Goal: Obtain resource: Download file/media

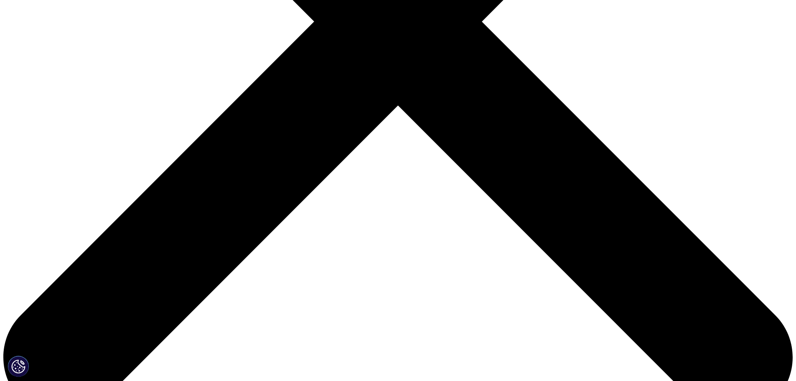
scroll to position [386, 0]
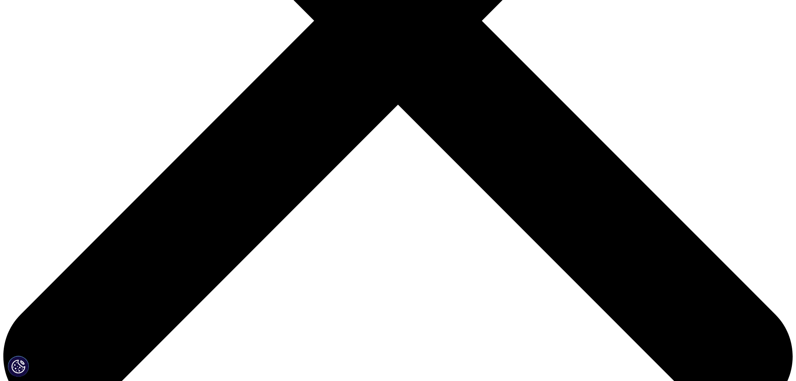
scroll to position [462, 493]
type input "Neal"
type input "Patel"
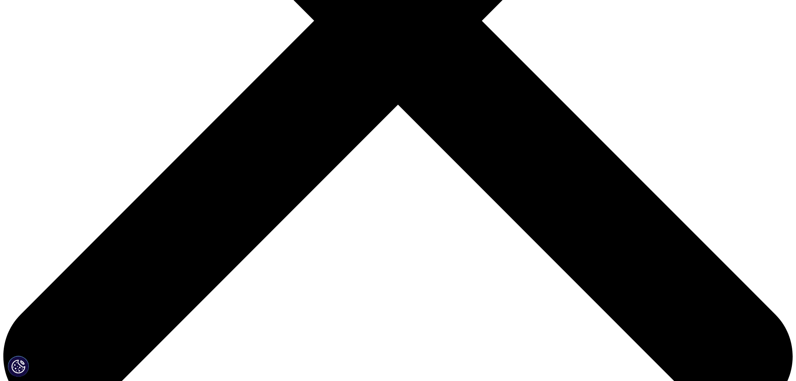
type input "neal.patel@lumanity.com"
type input "s"
type input "senior associate"
type input "Lumanity"
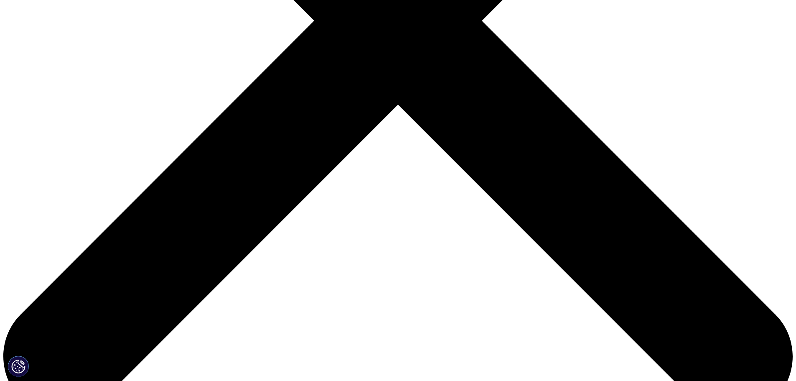
select select "[GEOGRAPHIC_DATA]"
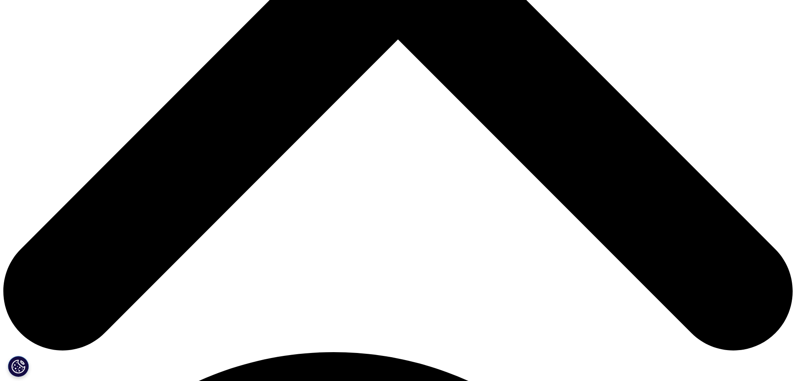
scroll to position [452, 0]
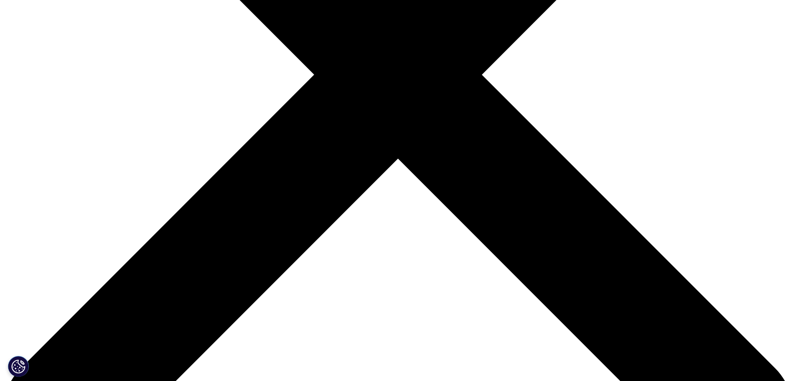
scroll to position [332, 0]
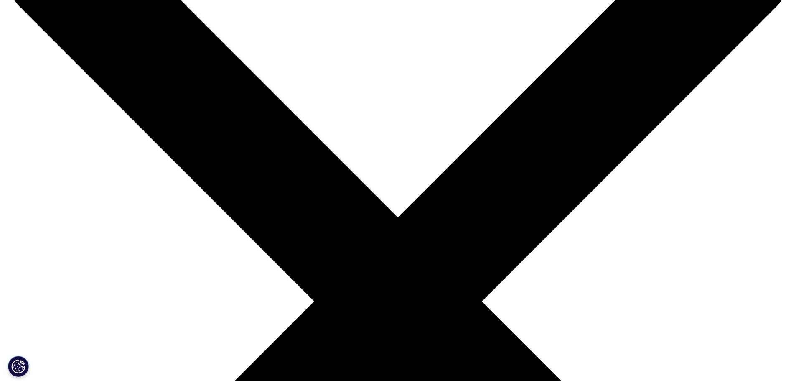
scroll to position [0, 0]
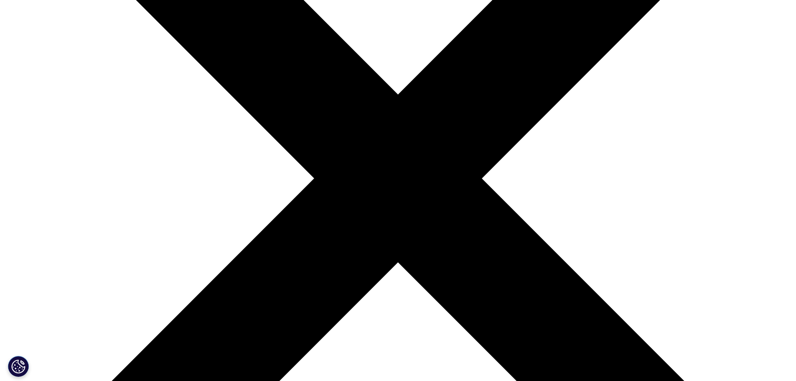
scroll to position [229, 0]
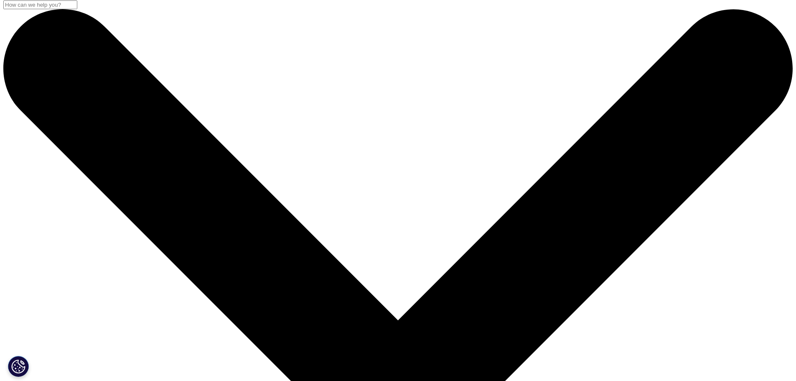
scroll to position [0, 0]
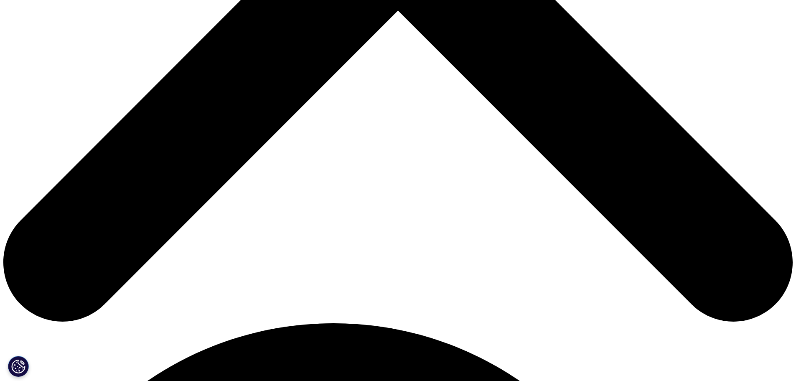
scroll to position [480, 0]
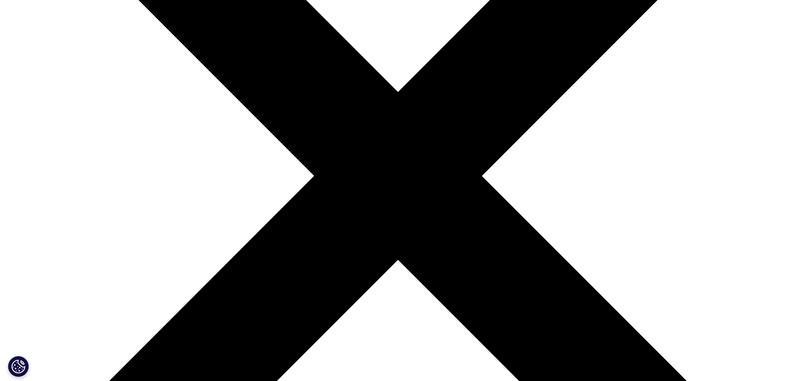
scroll to position [232, 0]
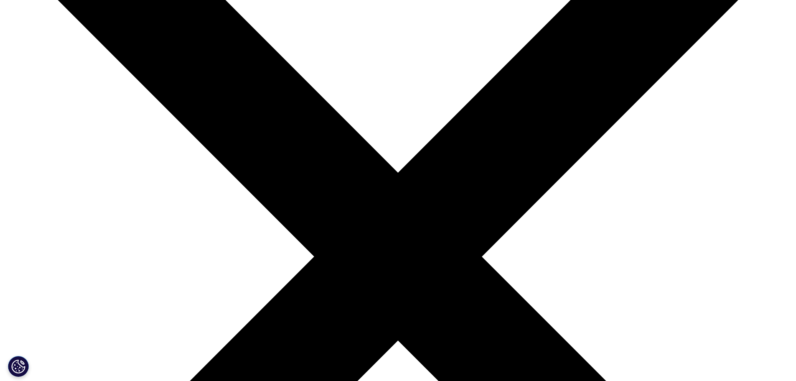
scroll to position [149, 0]
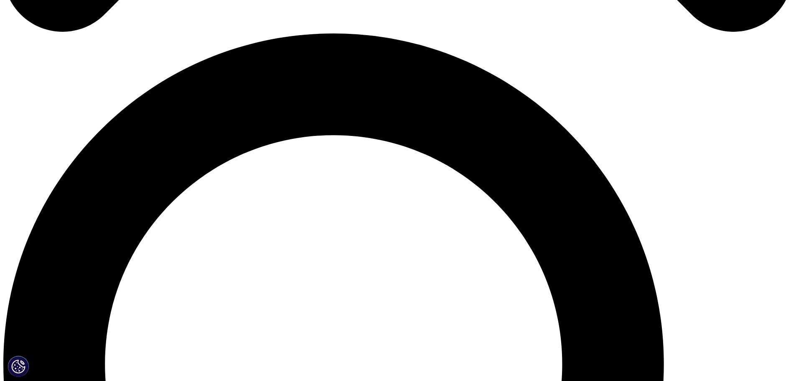
scroll to position [764, 0]
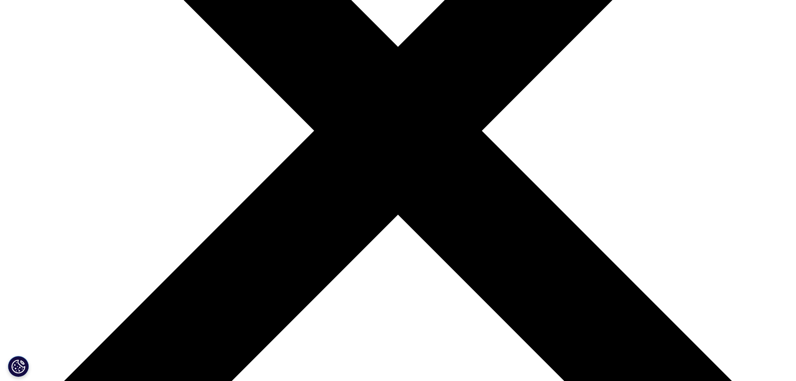
scroll to position [277, 0]
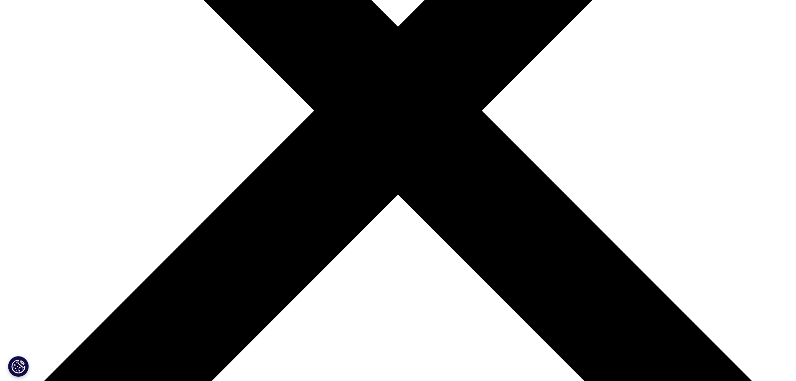
scroll to position [295, 0]
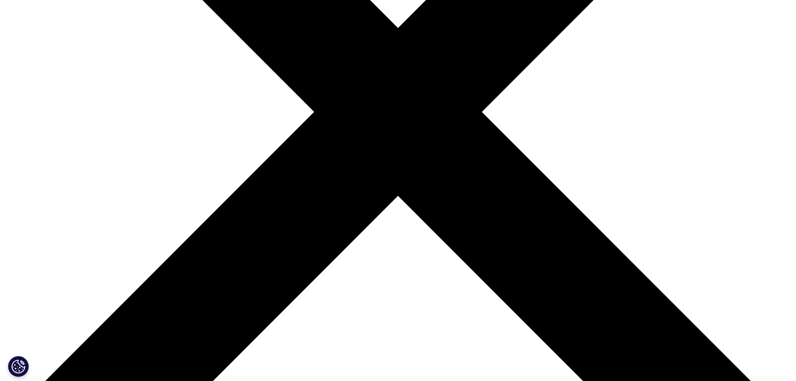
type input "use of medicines"
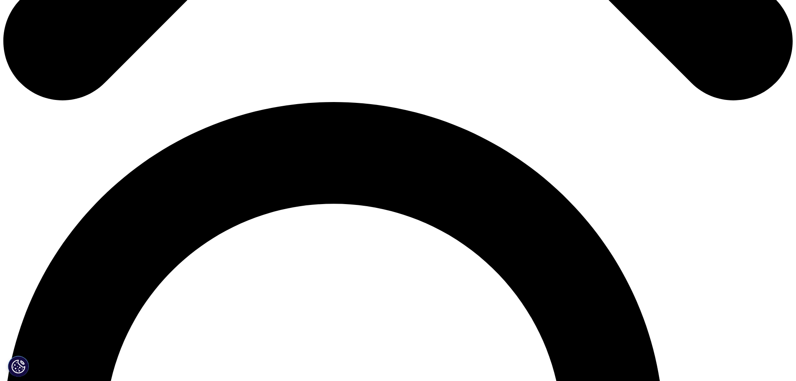
scroll to position [701, 0]
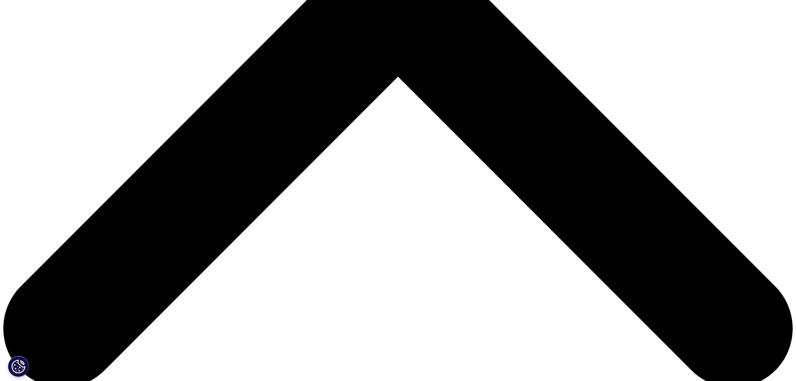
scroll to position [414, 0]
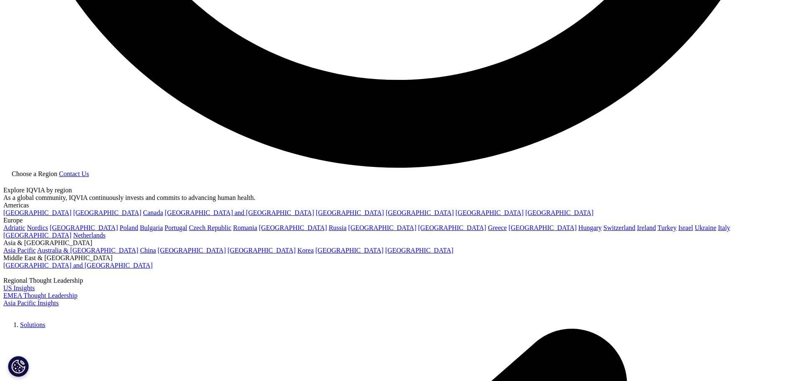
scroll to position [2216, 0]
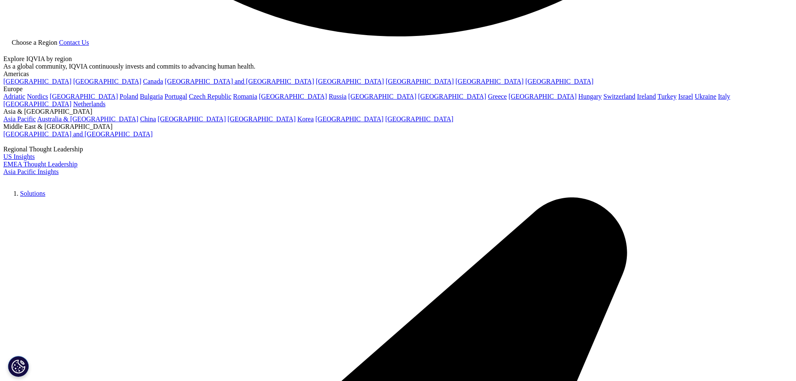
scroll to position [2355, 0]
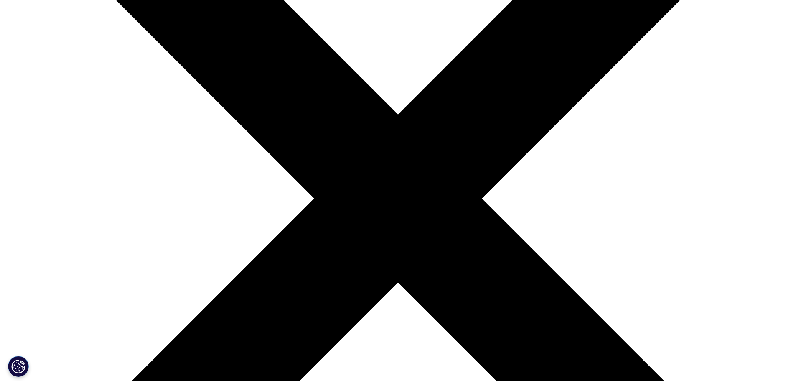
scroll to position [209, 0]
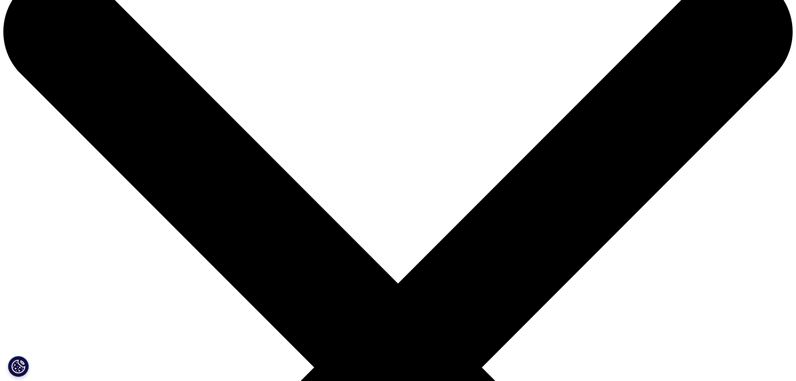
scroll to position [39, 0]
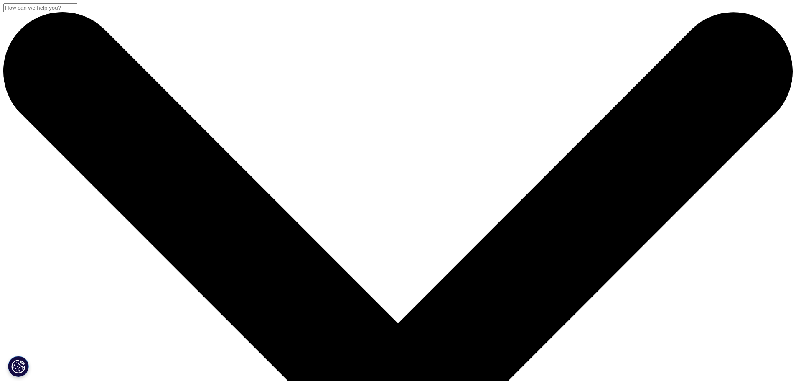
scroll to position [290, 493]
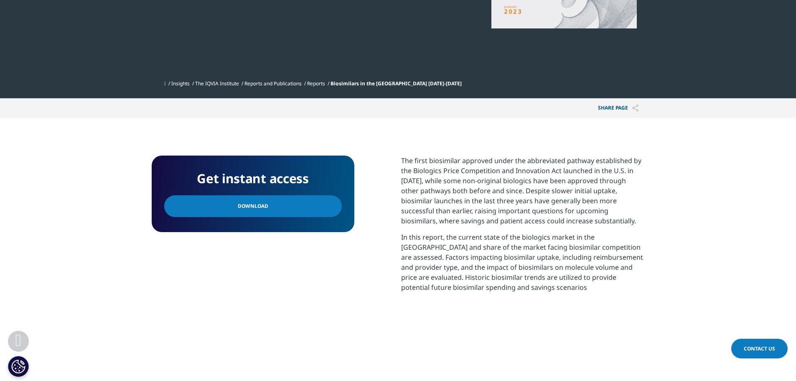
scroll to position [241, 0]
click at [313, 203] on link "Download" at bounding box center [253, 207] width 178 height 22
